Goal: Check status: Check status

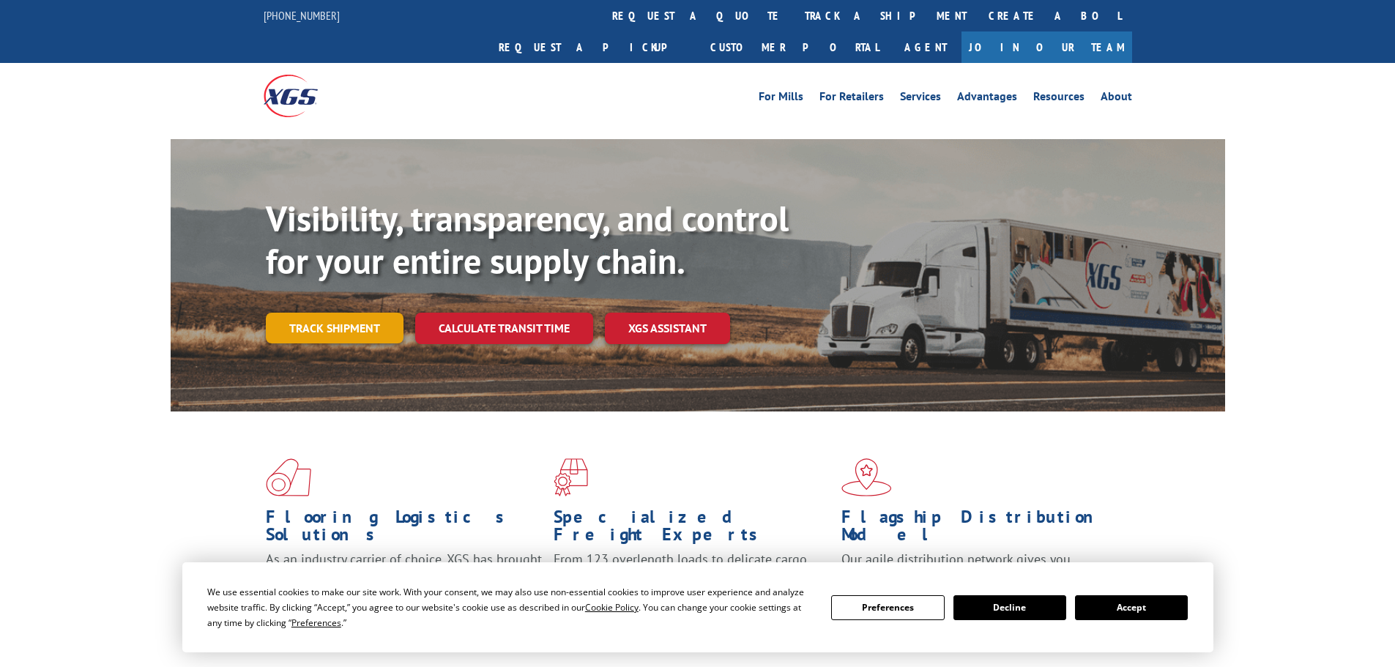
click at [357, 313] on link "Track shipment" at bounding box center [335, 328] width 138 height 31
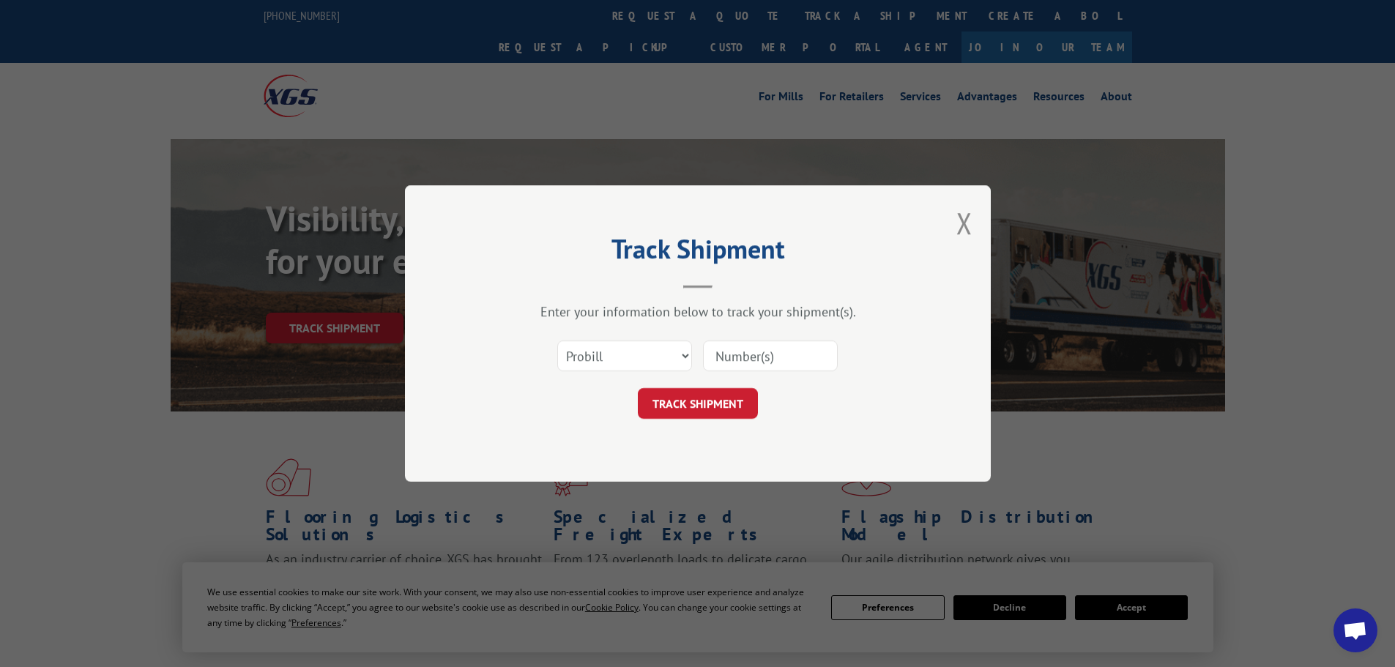
drag, startPoint x: 771, startPoint y: 359, endPoint x: 746, endPoint y: 374, distance: 28.3
click at [771, 359] on input at bounding box center [770, 356] width 135 height 31
paste input "16955614"
type input "16955614"
click at [706, 403] on button "TRACK SHIPMENT" at bounding box center [698, 403] width 120 height 31
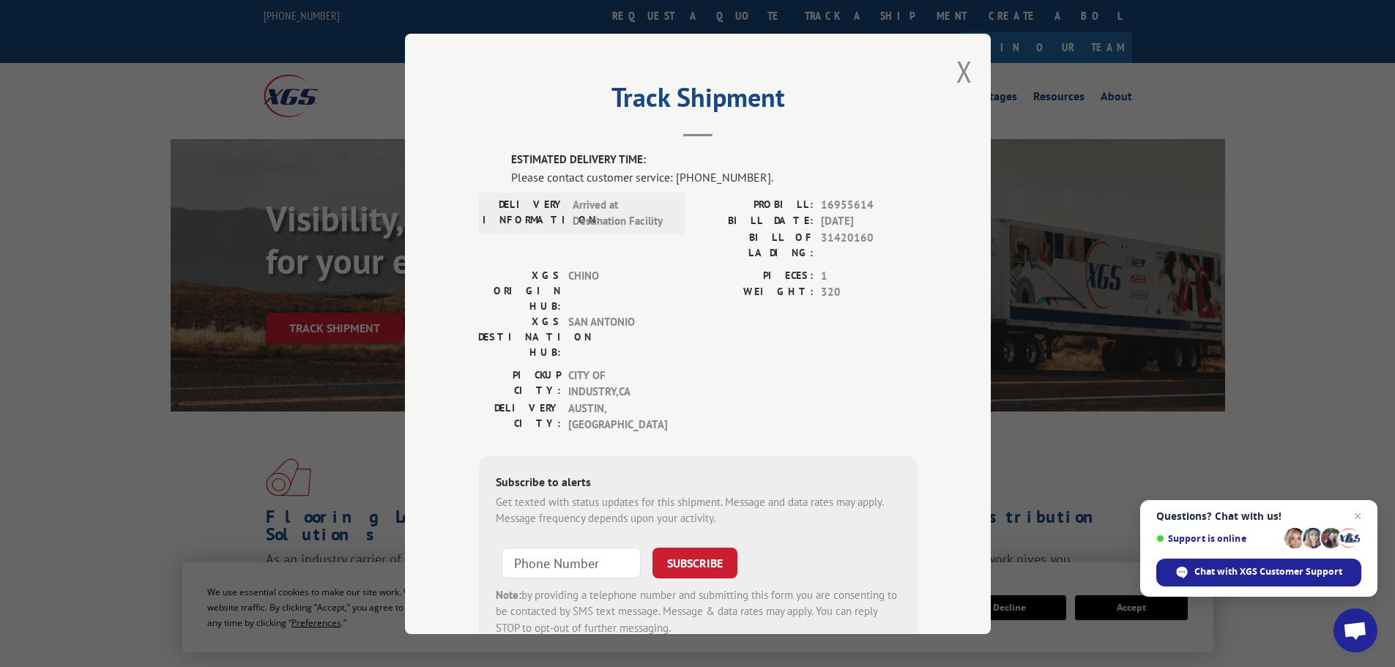
scroll to position [47, 0]
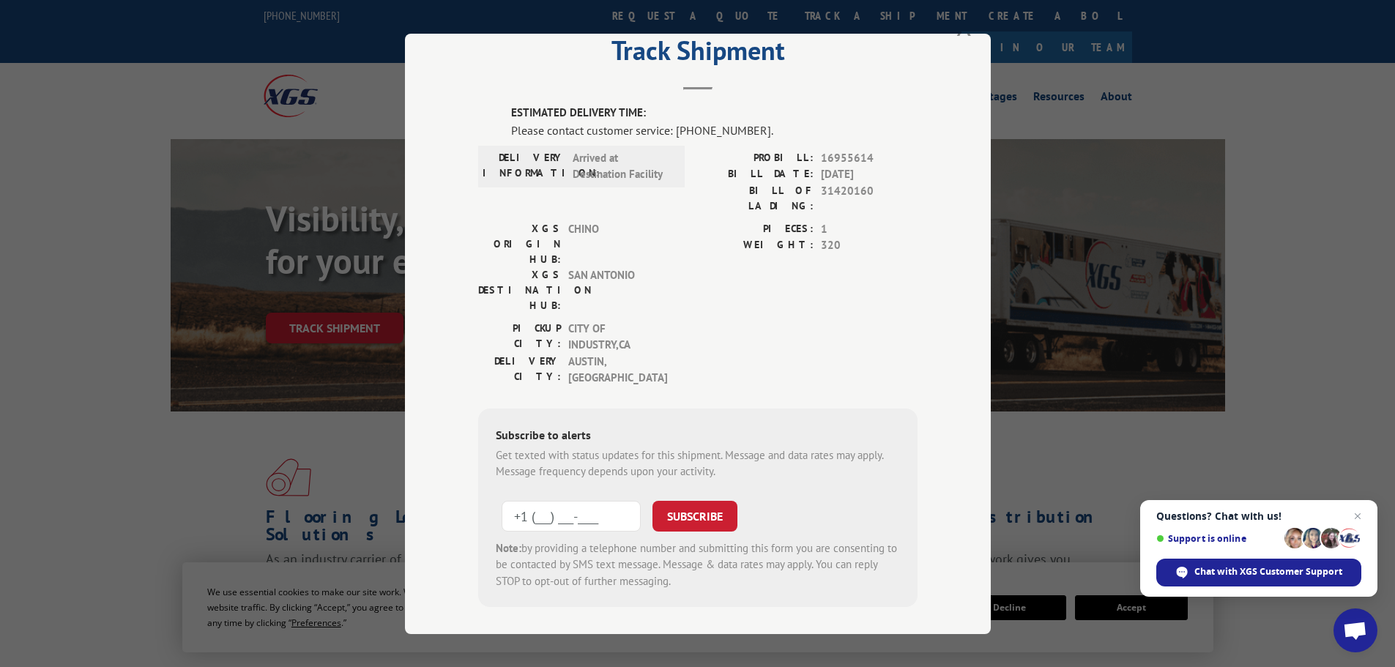
click at [555, 500] on input "+1 (___) ___-____" at bounding box center [571, 515] width 139 height 31
type input "[PHONE_NUMBER]"
click at [703, 500] on button "SUBSCRIBE" at bounding box center [695, 515] width 85 height 31
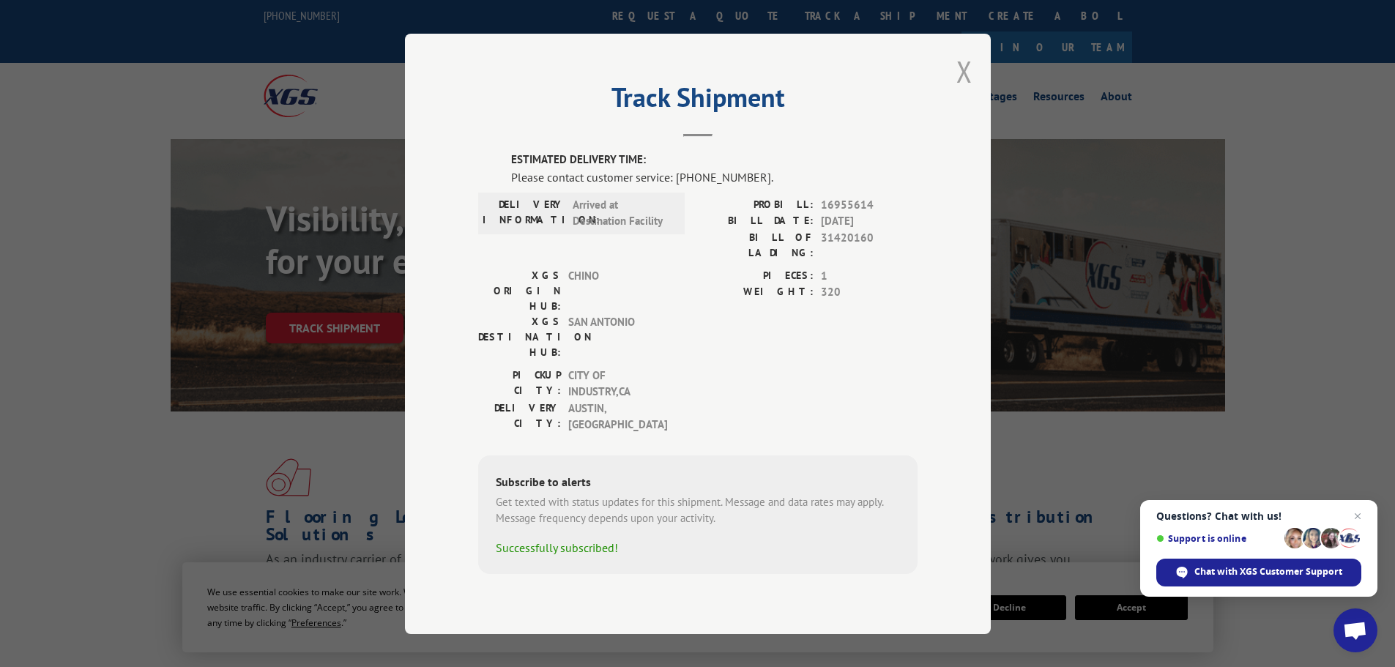
click at [969, 84] on button "Close modal" at bounding box center [965, 71] width 16 height 39
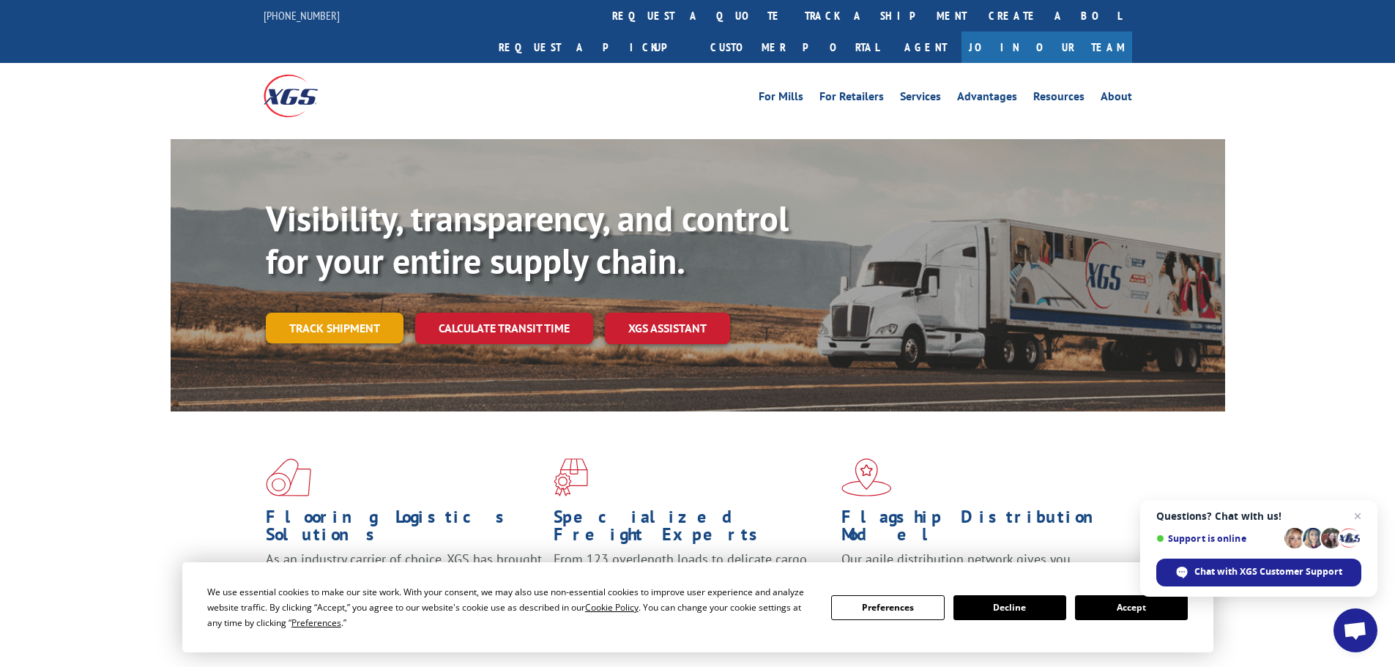
click at [360, 313] on link "Track shipment" at bounding box center [335, 328] width 138 height 31
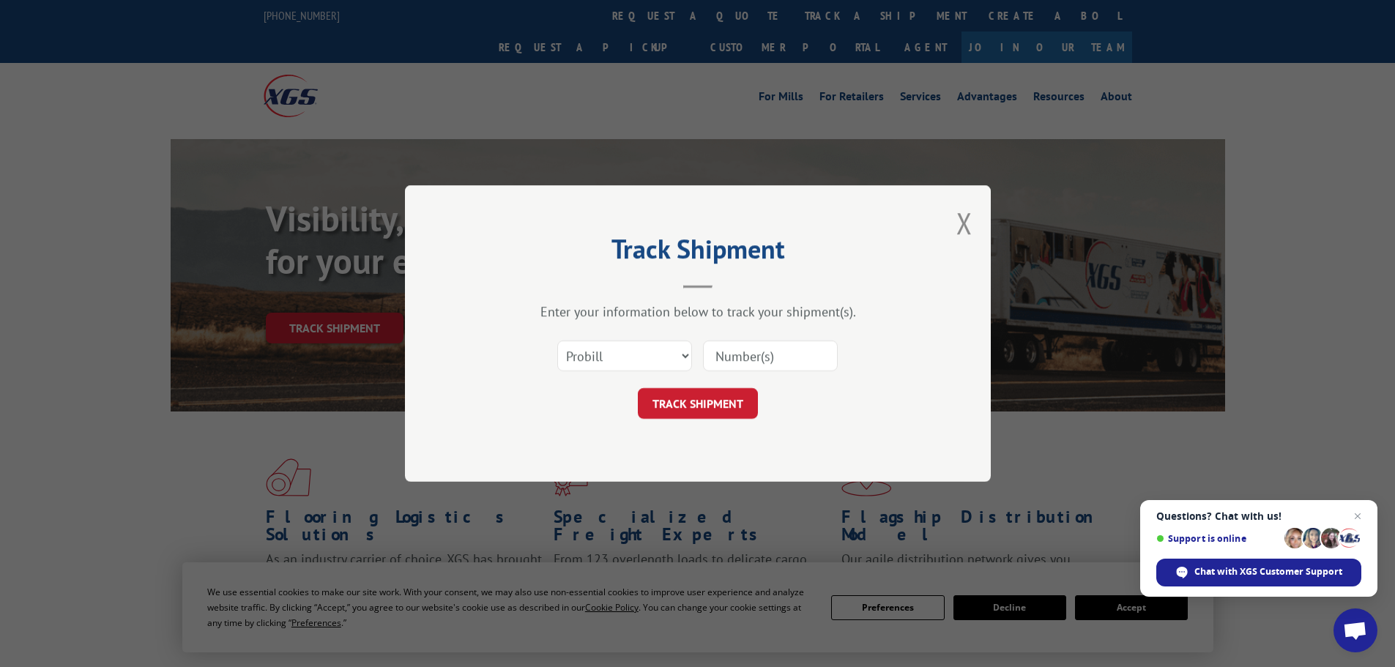
click at [770, 353] on input at bounding box center [770, 356] width 135 height 31
paste input "NAH001 Yerba Mate Powder"
type input "NAH001 Yerba Mate Powder"
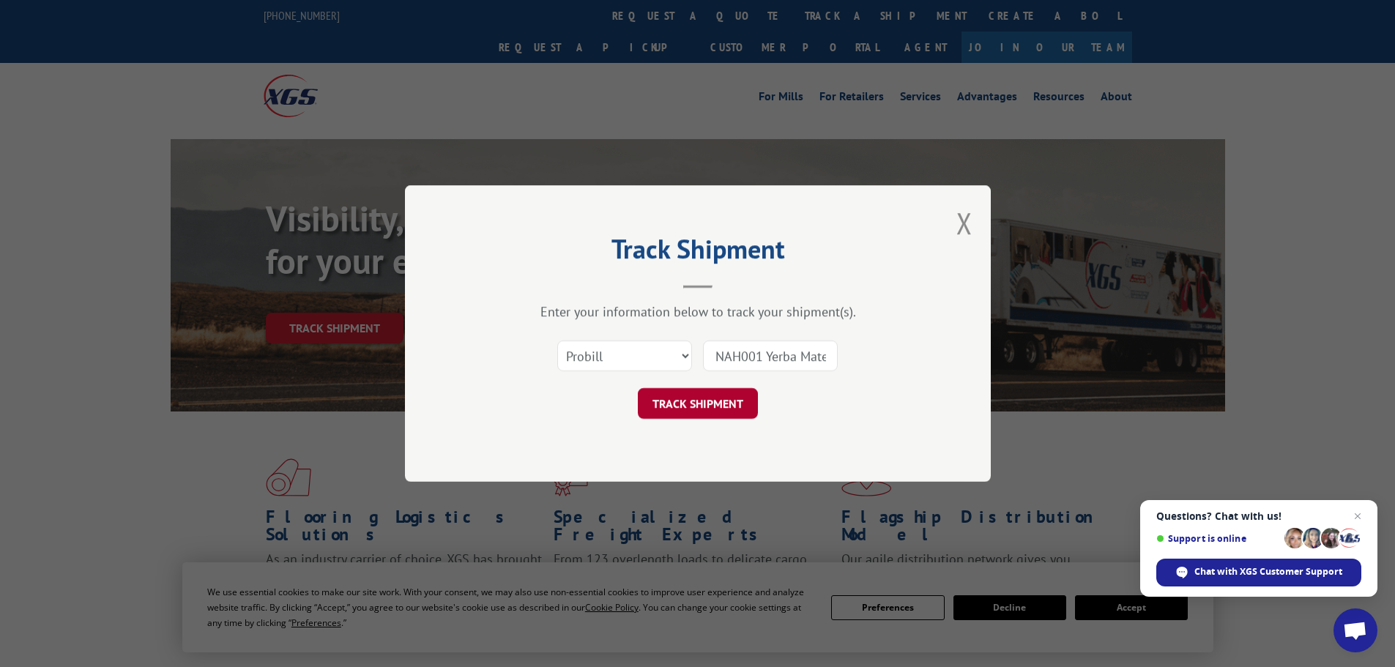
click at [693, 407] on button "TRACK SHIPMENT" at bounding box center [698, 403] width 120 height 31
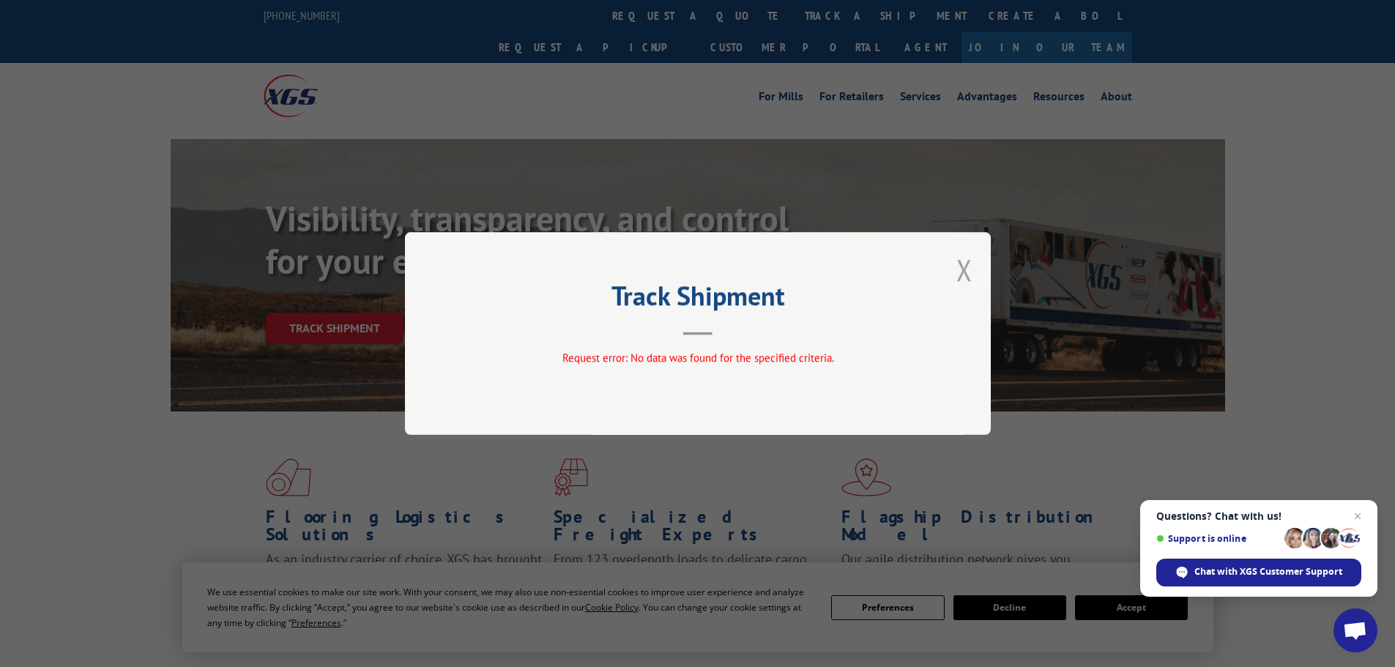
click at [968, 274] on div "Track Shipment Request error: No data was found for the specified criteria." at bounding box center [698, 333] width 586 height 203
click at [963, 264] on button "Close modal" at bounding box center [965, 270] width 16 height 39
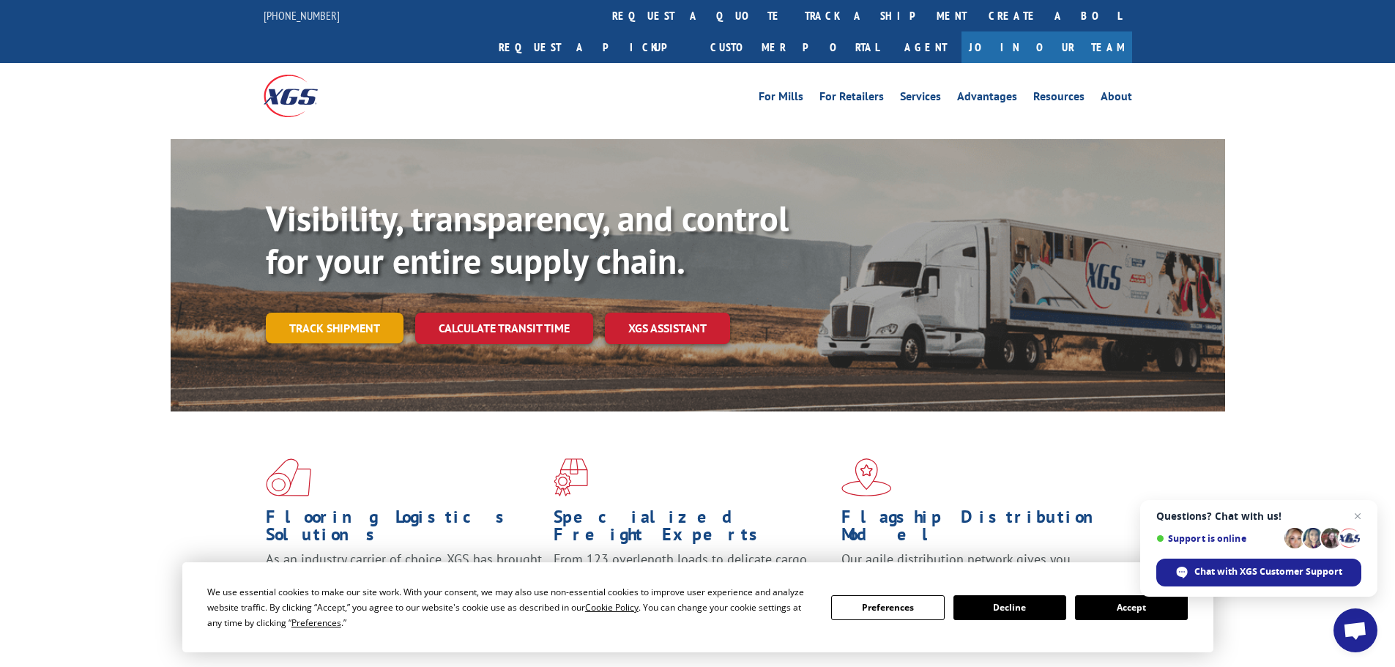
click at [335, 313] on link "Track shipment" at bounding box center [335, 328] width 138 height 31
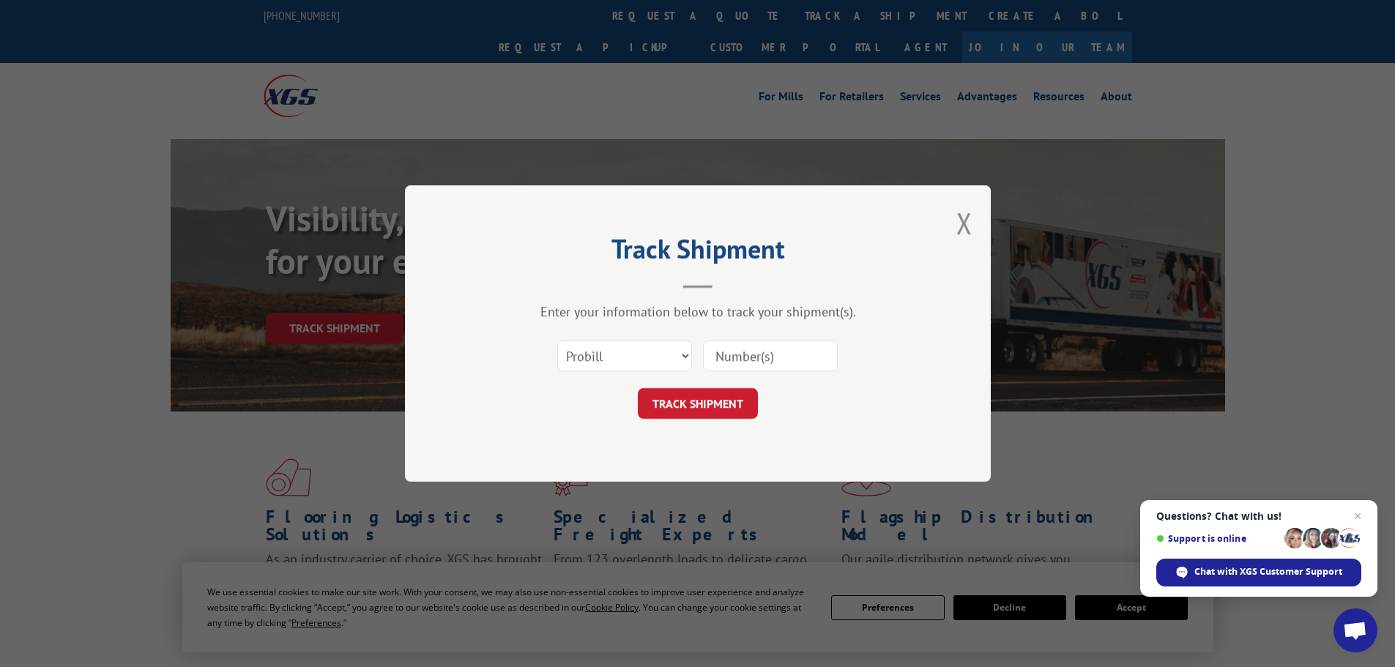
click at [786, 360] on input at bounding box center [770, 356] width 135 height 31
paste input "16955614"
type input "16955614"
click at [698, 411] on button "TRACK SHIPMENT" at bounding box center [698, 403] width 120 height 31
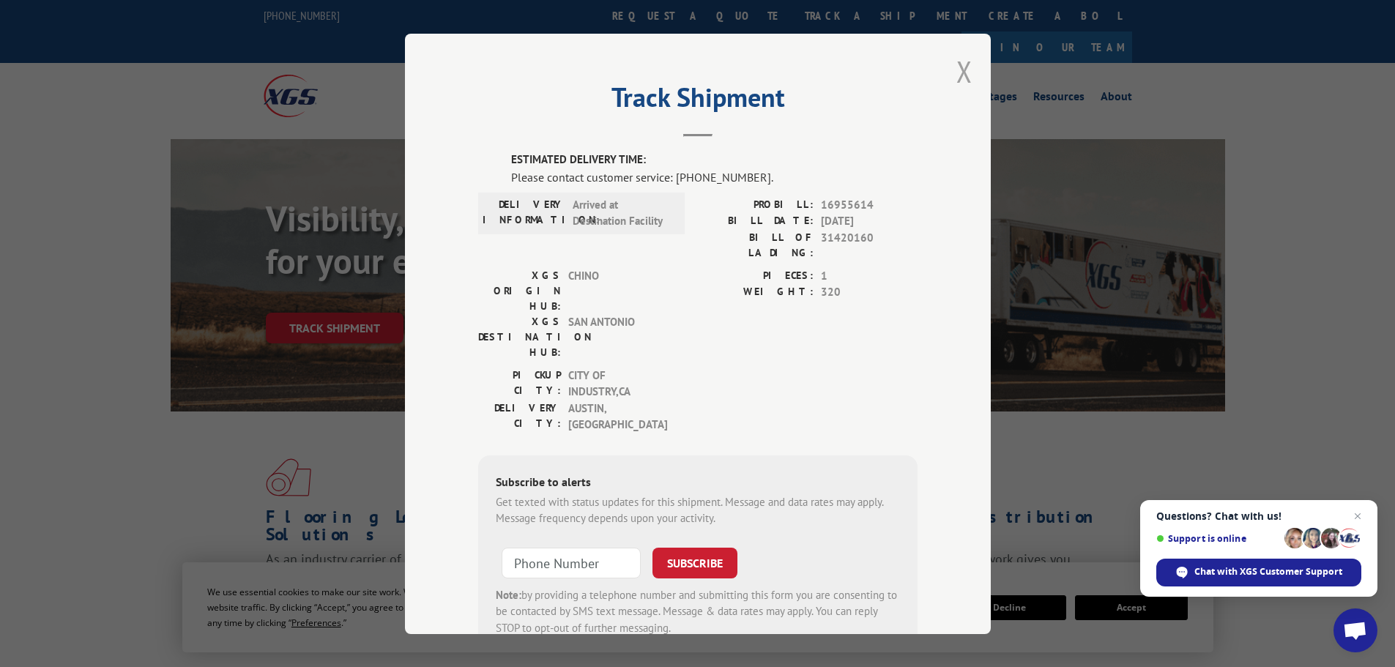
click at [962, 67] on button "Close modal" at bounding box center [965, 71] width 16 height 39
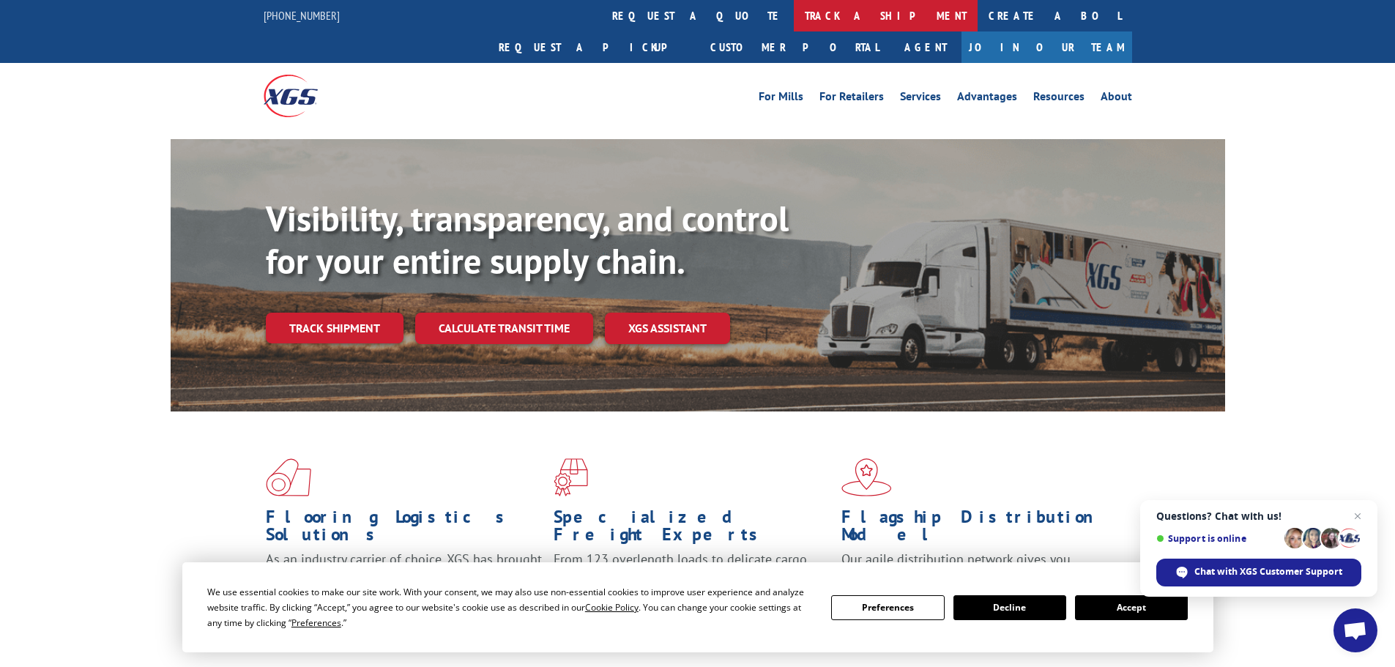
click at [794, 15] on link "track a shipment" at bounding box center [886, 15] width 184 height 31
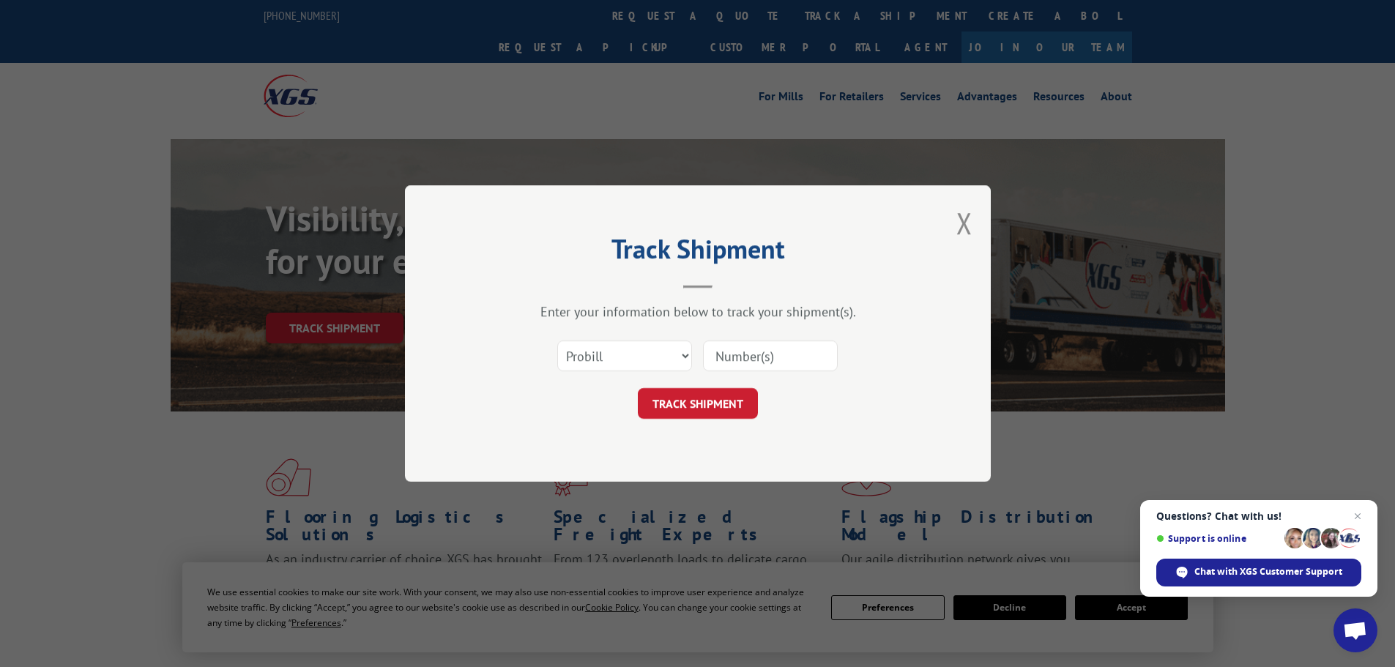
click at [772, 358] on input at bounding box center [770, 356] width 135 height 31
paste input "16955614"
type input "16955614"
click at [726, 401] on button "TRACK SHIPMENT" at bounding box center [698, 403] width 120 height 31
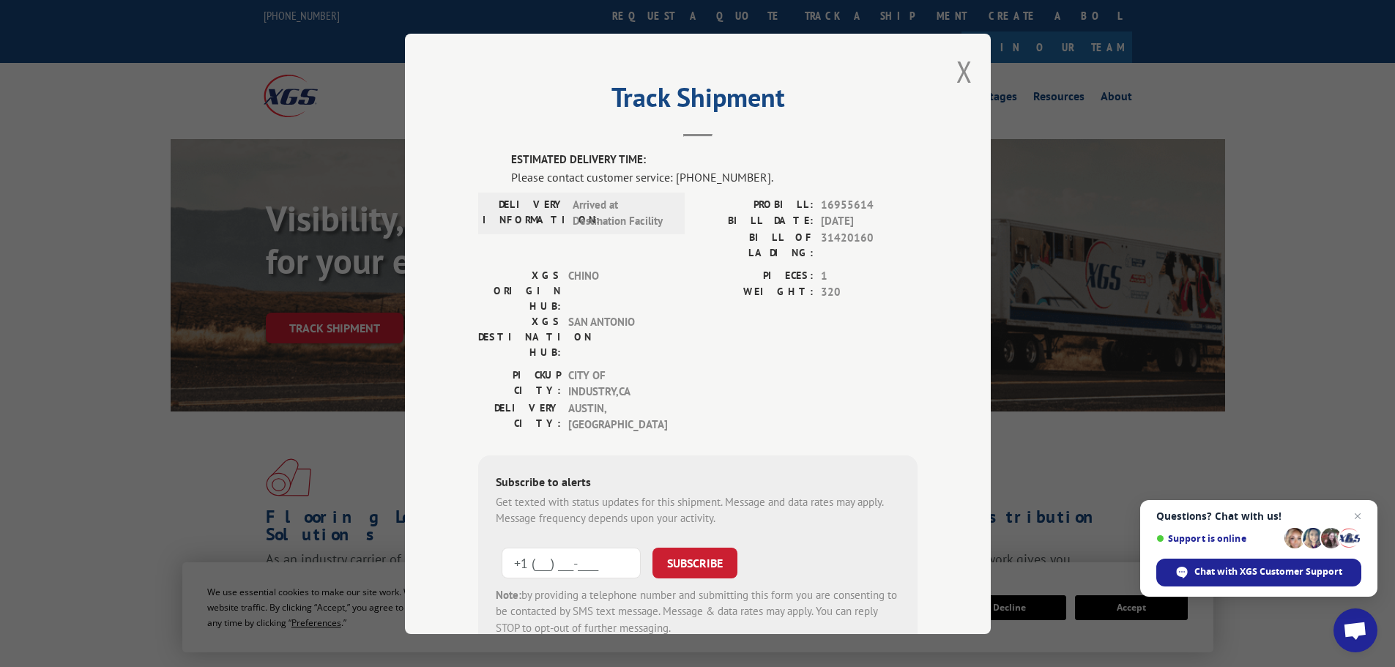
click at [565, 547] on input "+1 (___) ___-____" at bounding box center [571, 562] width 139 height 31
type input "[PHONE_NUMBER]"
click at [700, 547] on button "SUBSCRIBE" at bounding box center [695, 562] width 85 height 31
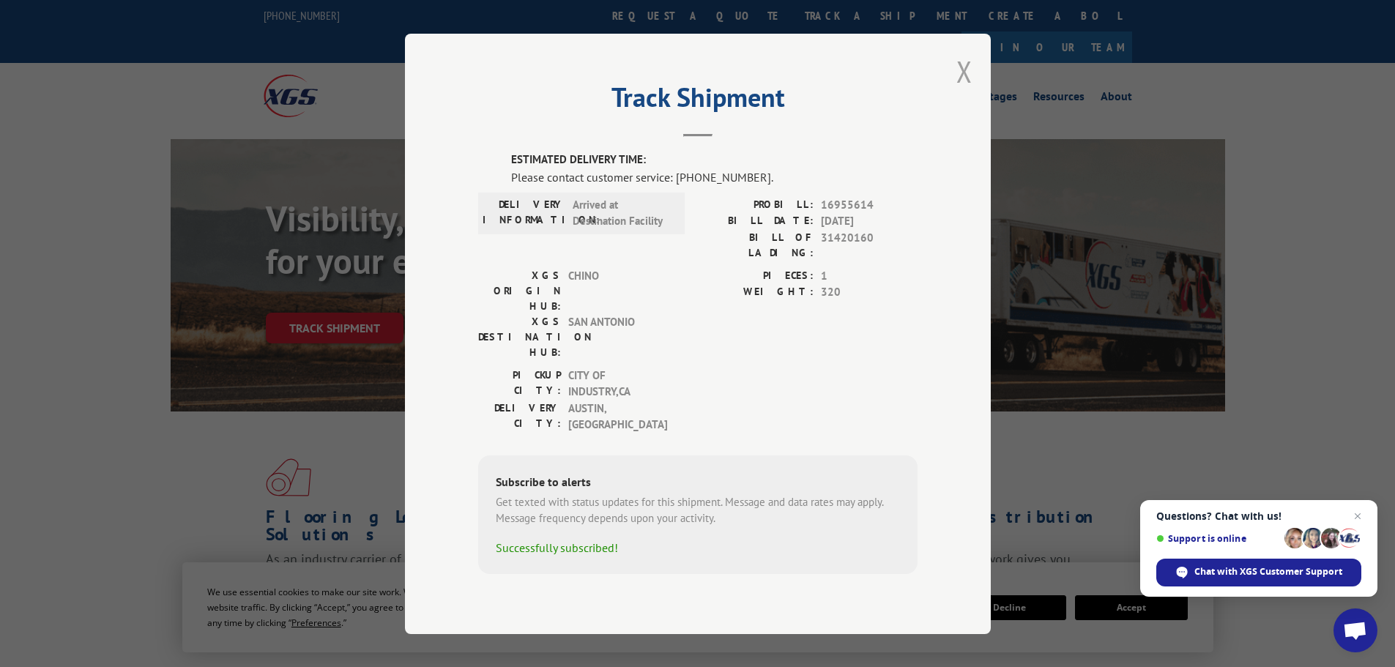
click at [965, 84] on button "Close modal" at bounding box center [965, 71] width 16 height 39
